Goal: Entertainment & Leisure: Consume media (video, audio)

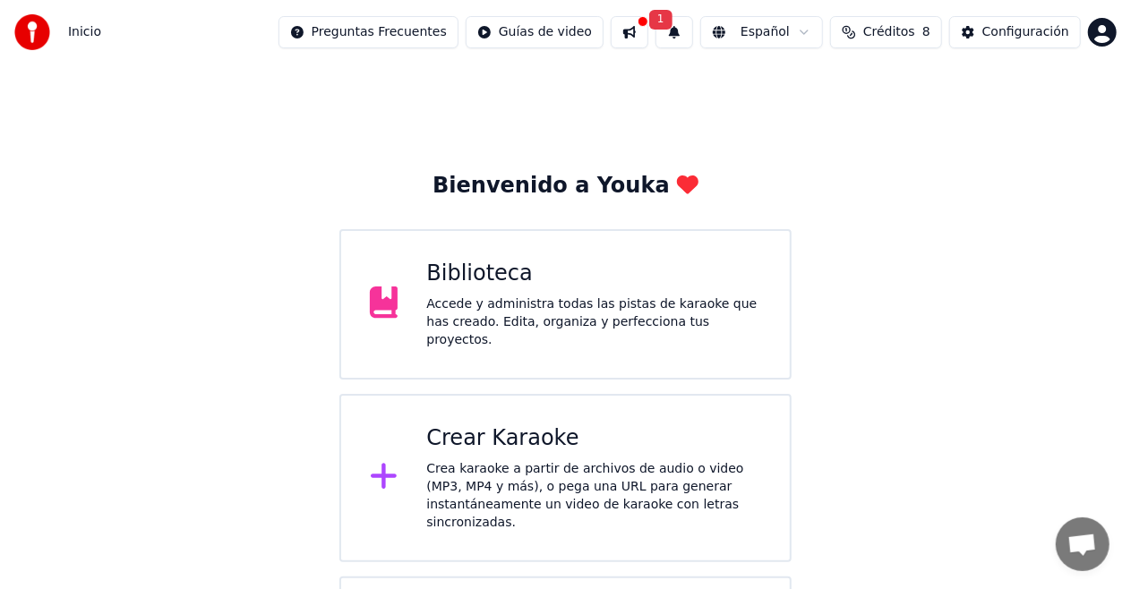
click at [457, 283] on div "Biblioteca" at bounding box center [593, 274] width 335 height 29
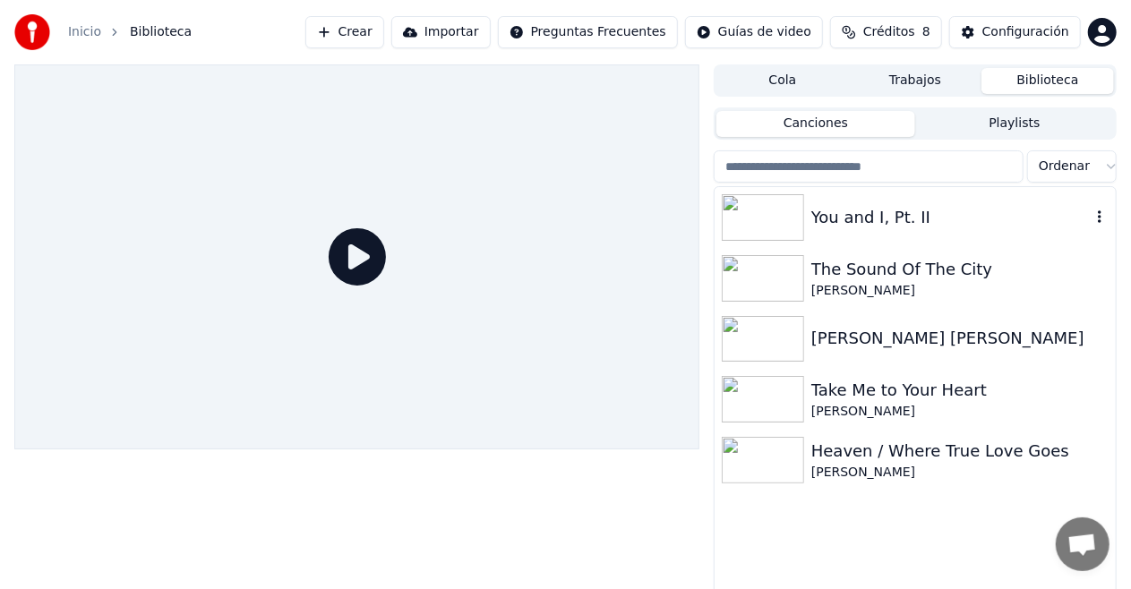
click at [785, 220] on img at bounding box center [763, 217] width 82 height 47
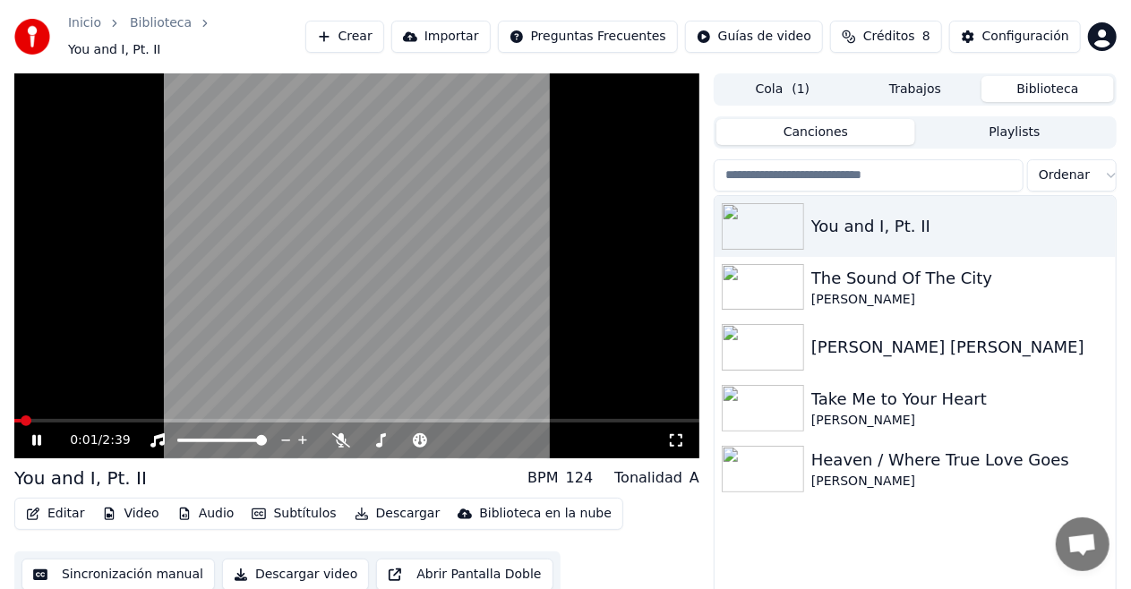
click at [691, 431] on div "0:01 / 2:39" at bounding box center [356, 440] width 670 height 18
click at [674, 433] on icon at bounding box center [676, 440] width 18 height 14
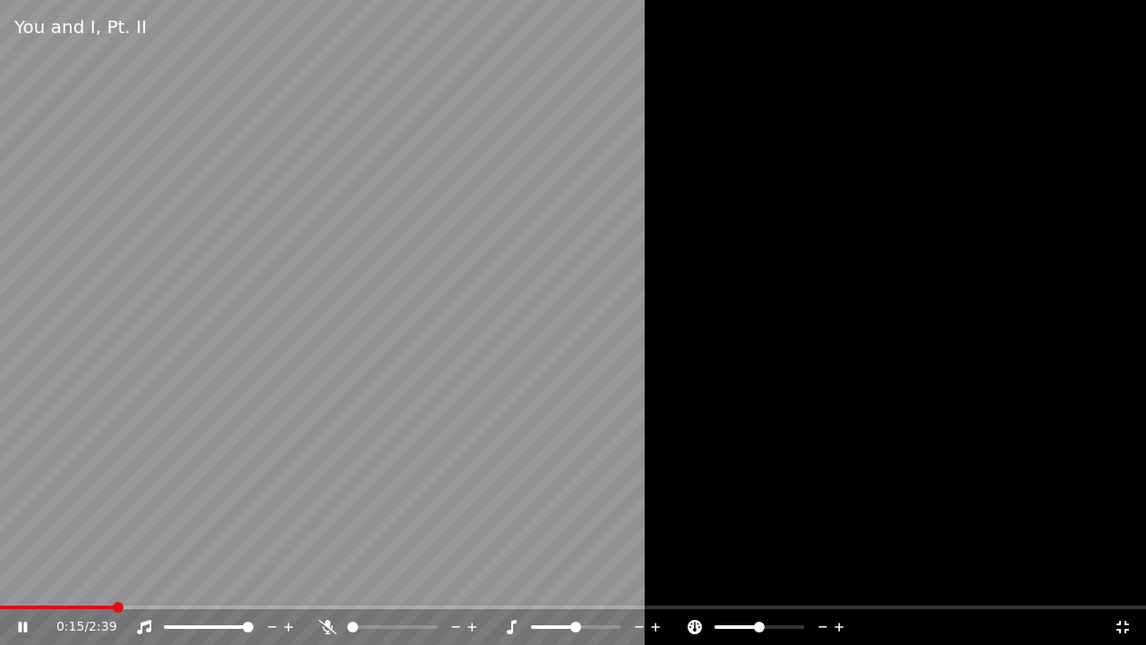
click at [1140, 0] on div "You and I, Pt. II" at bounding box center [573, 27] width 1146 height 54
click at [1145, 0] on div "You and I, Pt. II" at bounding box center [573, 27] width 1146 height 54
click at [1105, 18] on div "You and I, Pt. II" at bounding box center [573, 27] width 1146 height 54
drag, startPoint x: 1089, startPoint y: 16, endPoint x: 1100, endPoint y: 0, distance: 19.9
click at [1100, 0] on div "You and I, Pt. II" at bounding box center [573, 27] width 1146 height 54
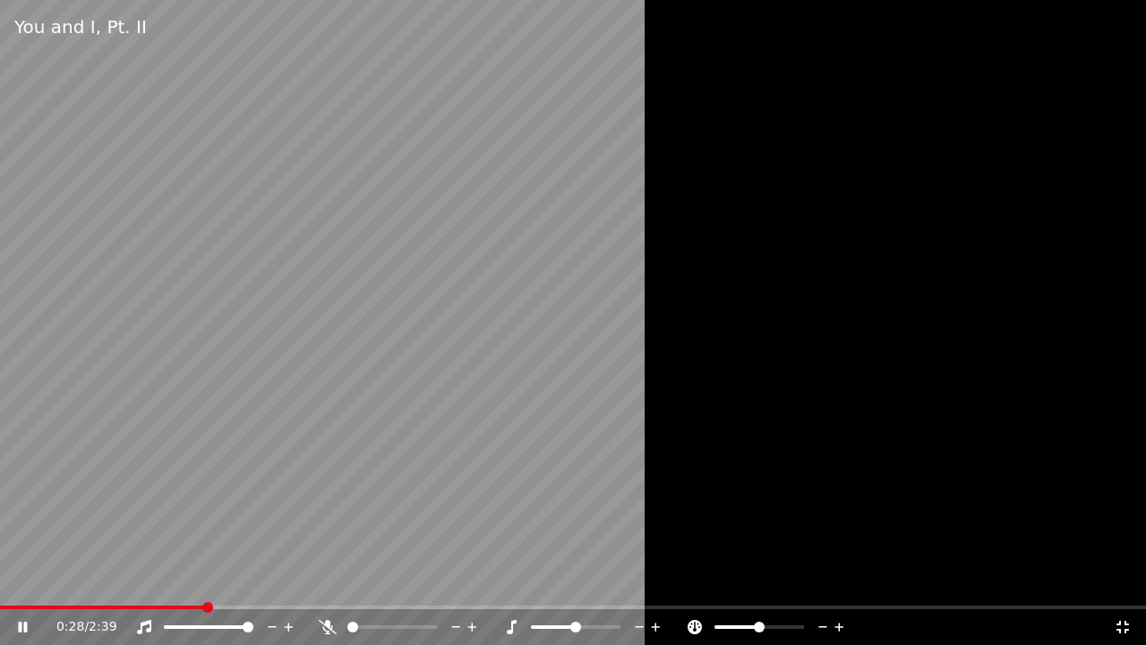
click at [1078, 2] on div "You and I, Pt. II" at bounding box center [573, 27] width 1146 height 54
click at [1105, 9] on div "You and I, Pt. II" at bounding box center [573, 27] width 1146 height 54
click at [1108, 0] on div "You and I, Pt. II" at bounding box center [573, 27] width 1146 height 54
click at [1069, 12] on div "You and I, Pt. II" at bounding box center [573, 27] width 1146 height 54
click at [1115, 6] on div "You and I, Pt. II" at bounding box center [573, 27] width 1146 height 54
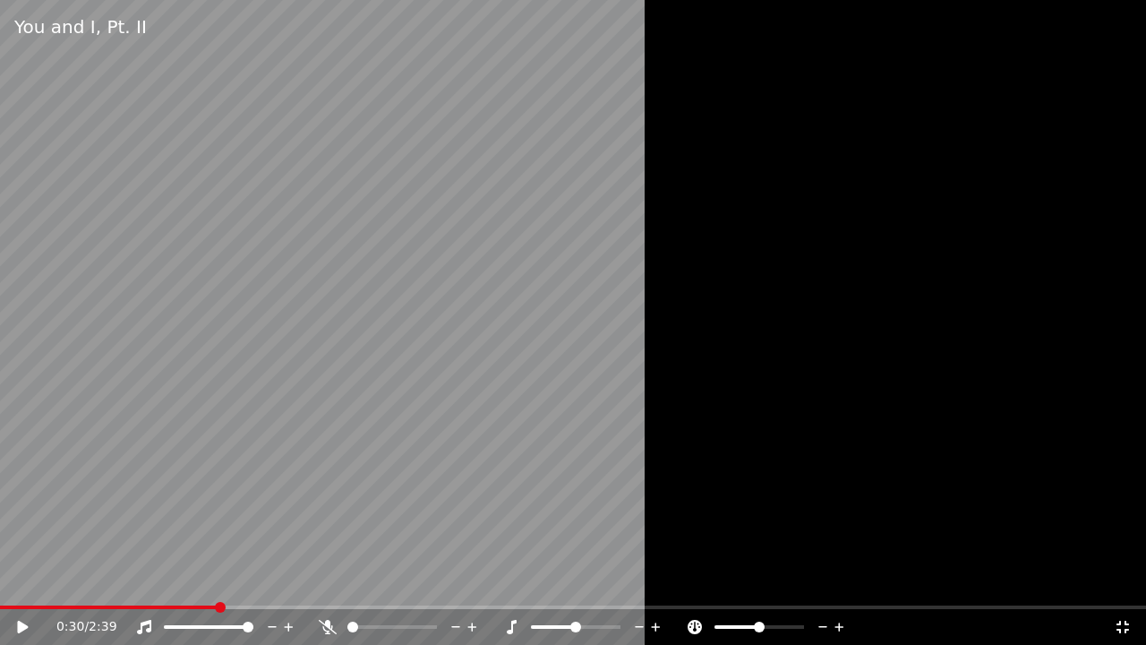
click at [1131, 1] on div "You and I, Pt. II" at bounding box center [573, 27] width 1146 height 54
click at [1124, 588] on icon at bounding box center [1123, 626] width 18 height 14
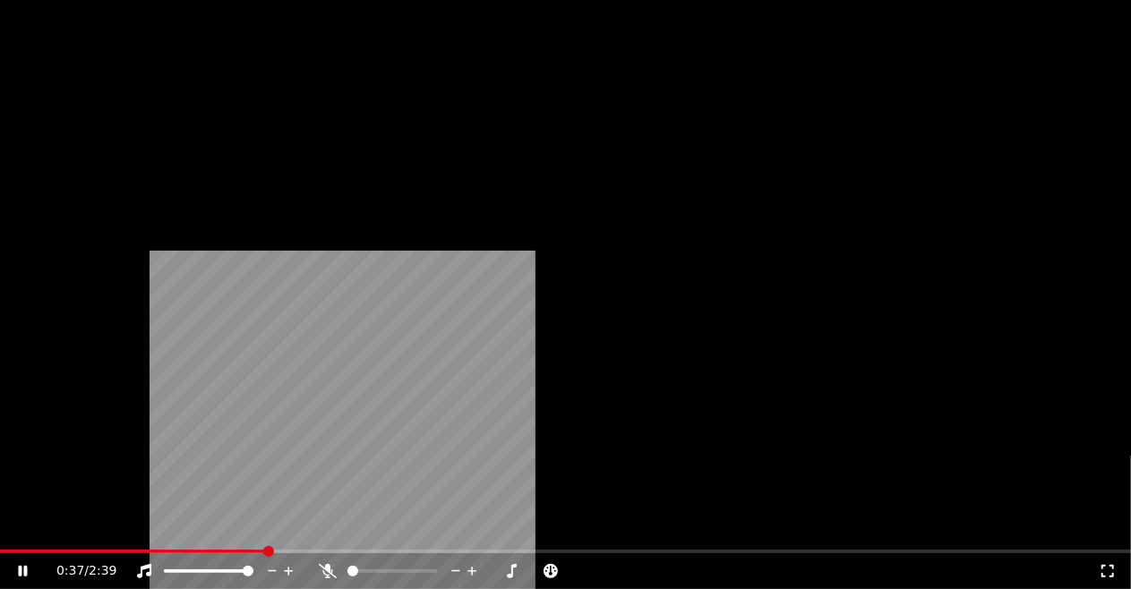
click at [337, 564] on icon at bounding box center [328, 571] width 18 height 14
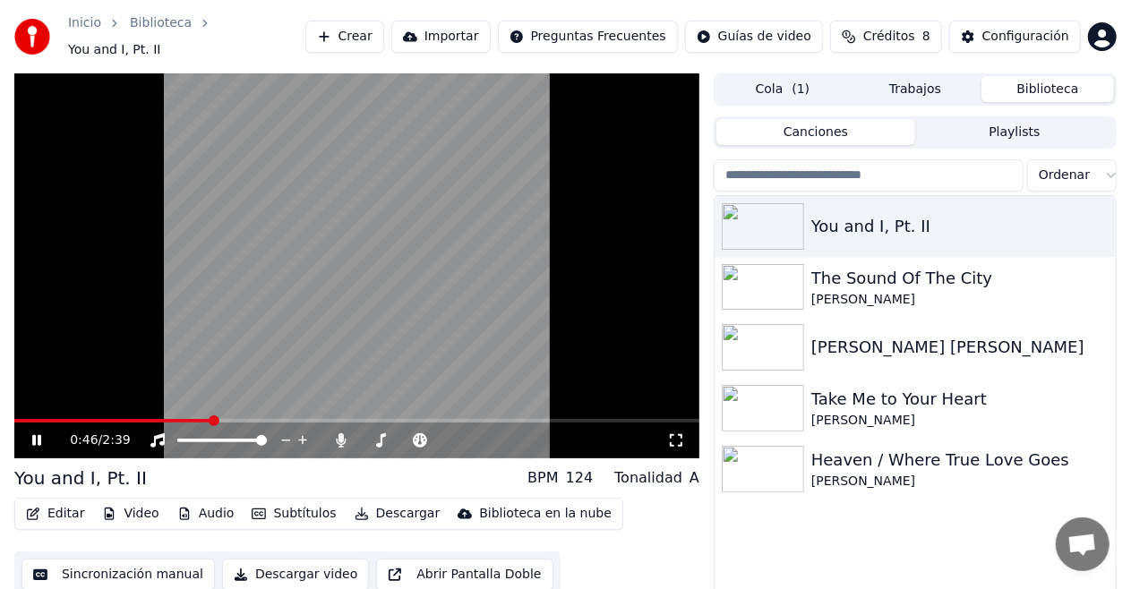
click at [677, 433] on icon at bounding box center [676, 440] width 18 height 14
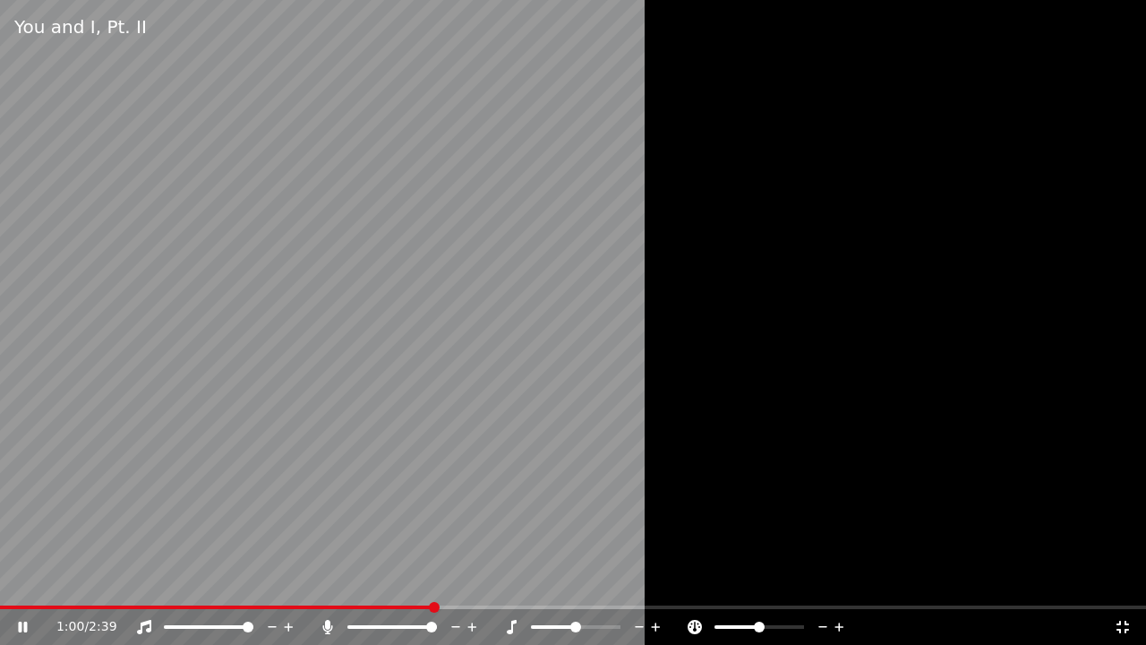
click at [1122, 588] on icon at bounding box center [1123, 626] width 18 height 14
